Goal: Information Seeking & Learning: Learn about a topic

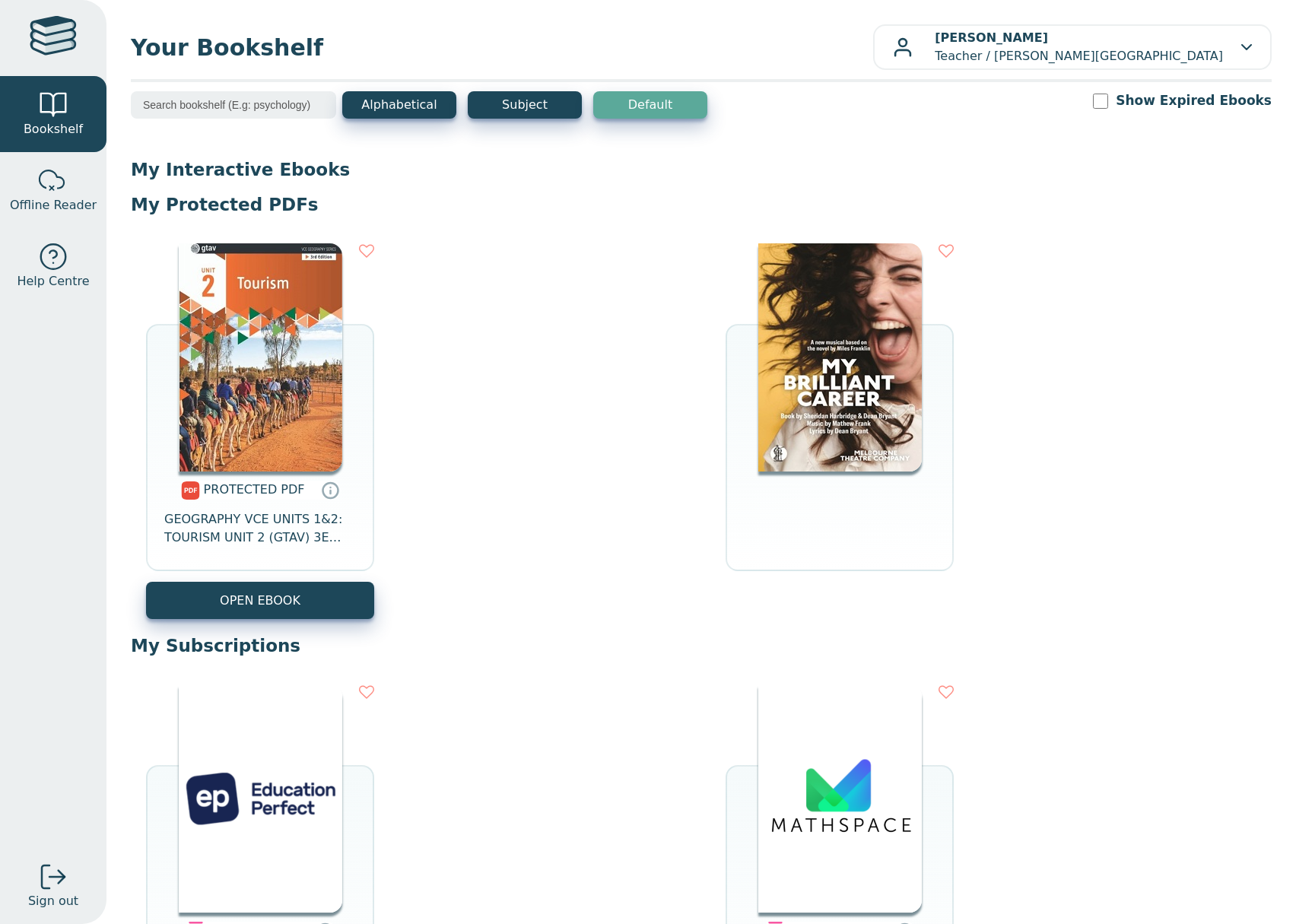
click at [796, 408] on img at bounding box center [839, 357] width 163 height 228
click at [270, 302] on img at bounding box center [260, 357] width 163 height 228
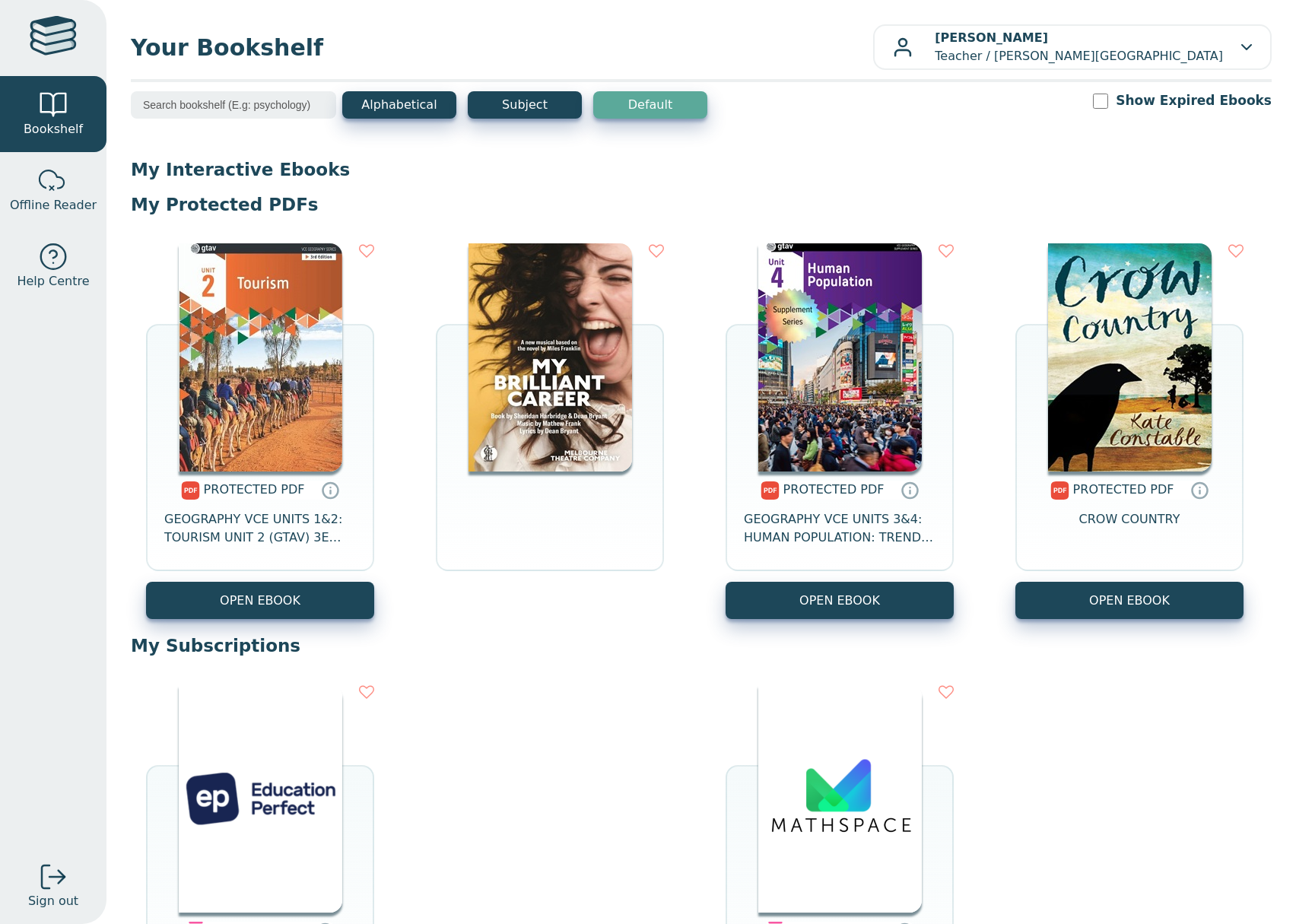
click at [854, 359] on img at bounding box center [839, 357] width 163 height 228
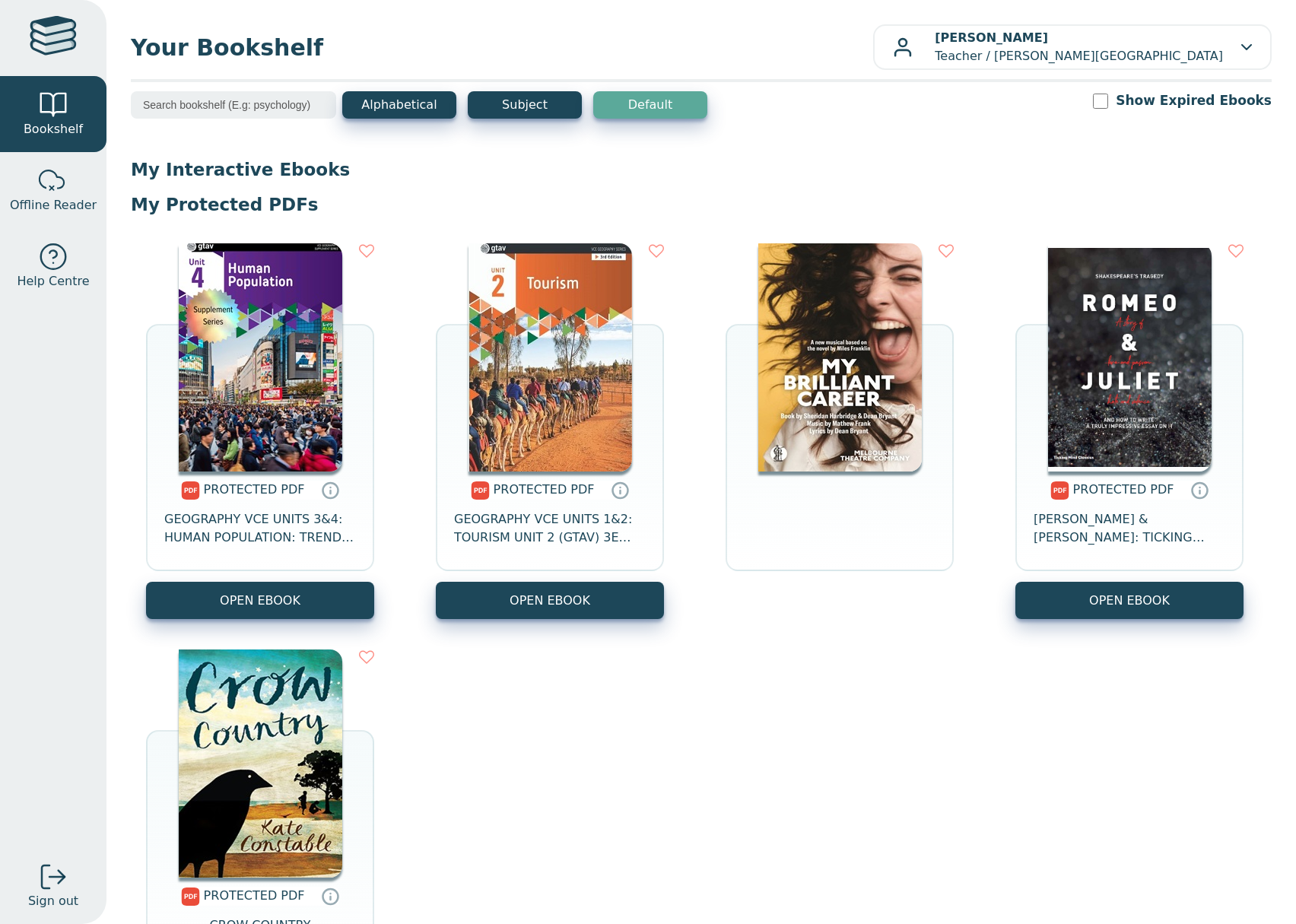
click at [1102, 414] on img at bounding box center [1129, 357] width 163 height 228
